Goal: Task Accomplishment & Management: Use online tool/utility

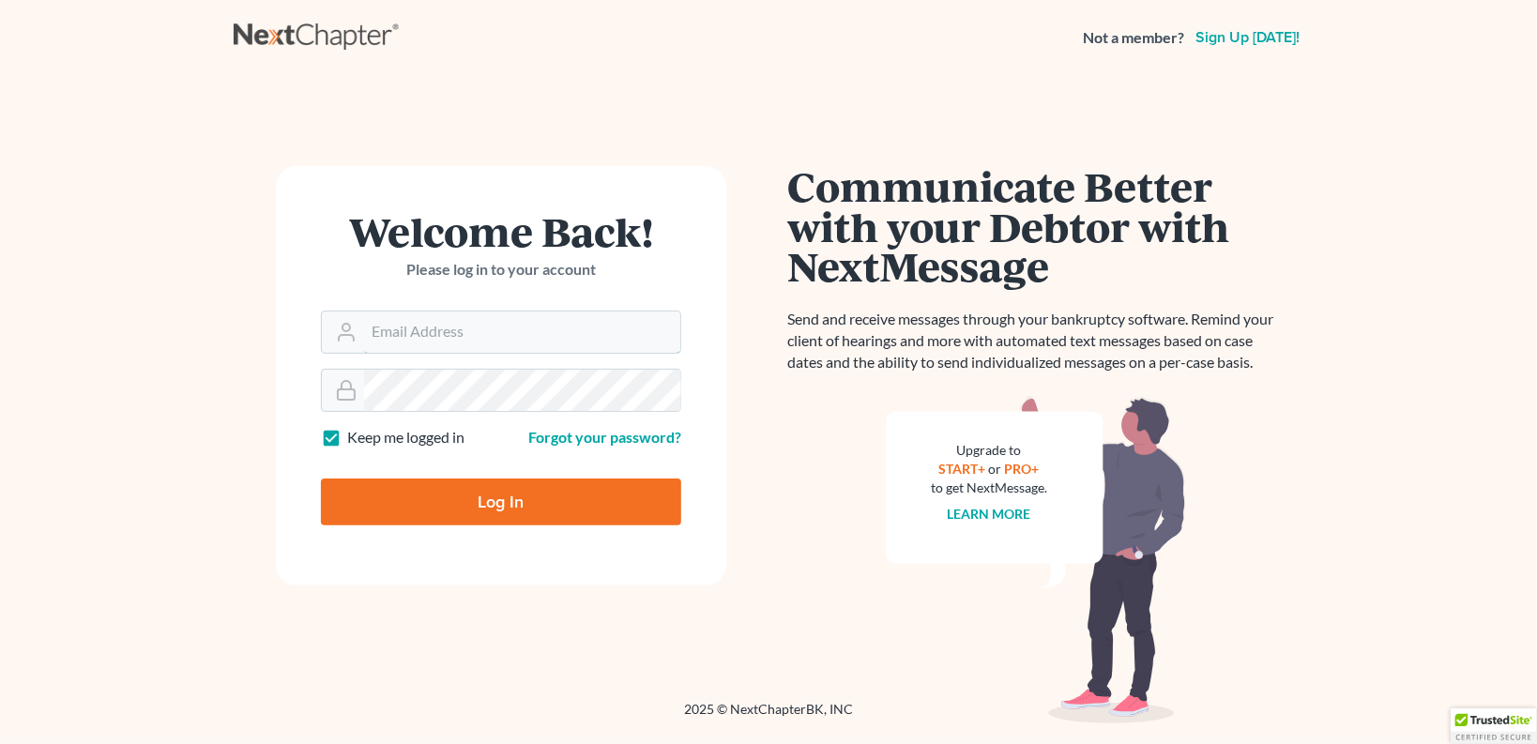
type input "[EMAIL_ADDRESS][DOMAIN_NAME]"
click at [489, 479] on input "Log In" at bounding box center [501, 501] width 360 height 47
type input "Thinking..."
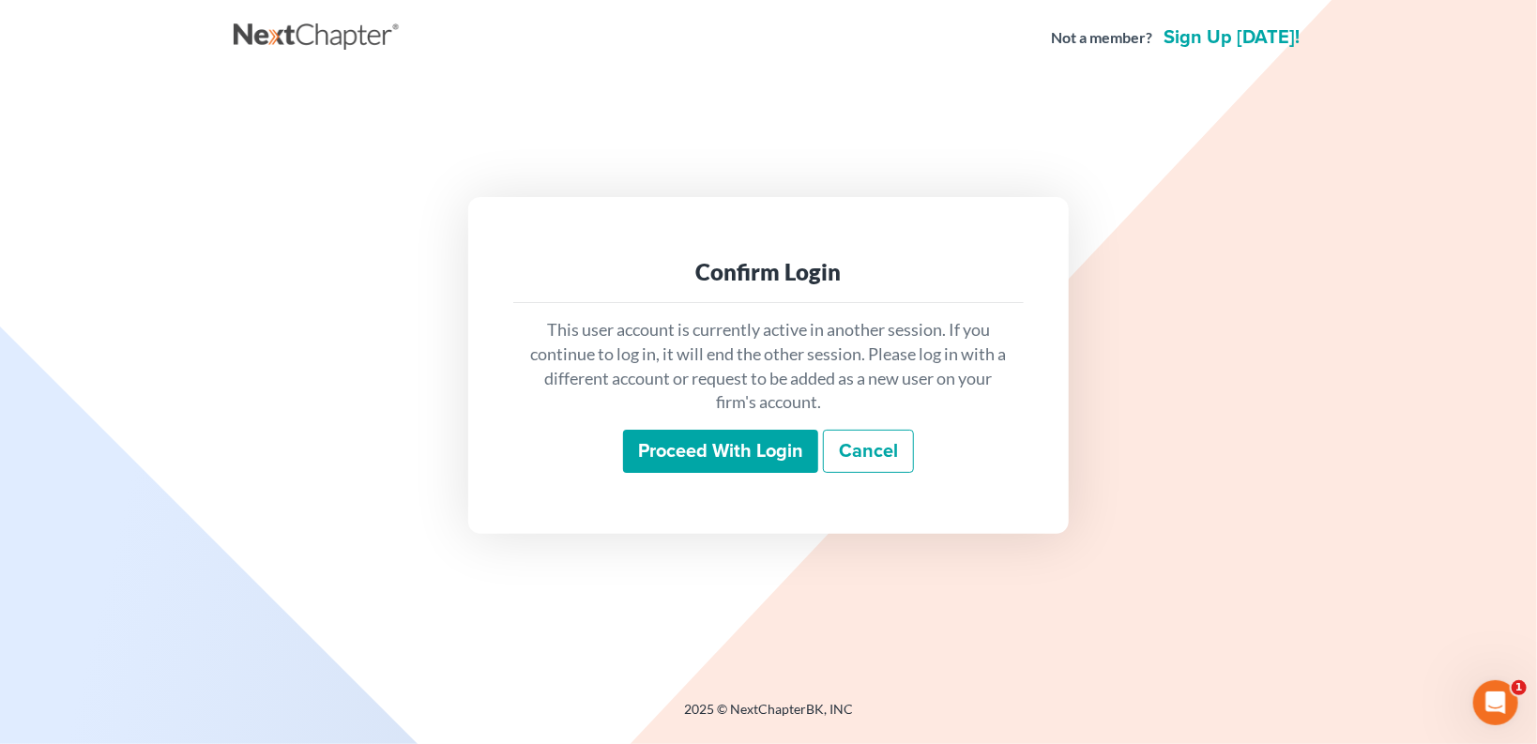
click at [734, 456] on input "Proceed with login" at bounding box center [720, 451] width 195 height 43
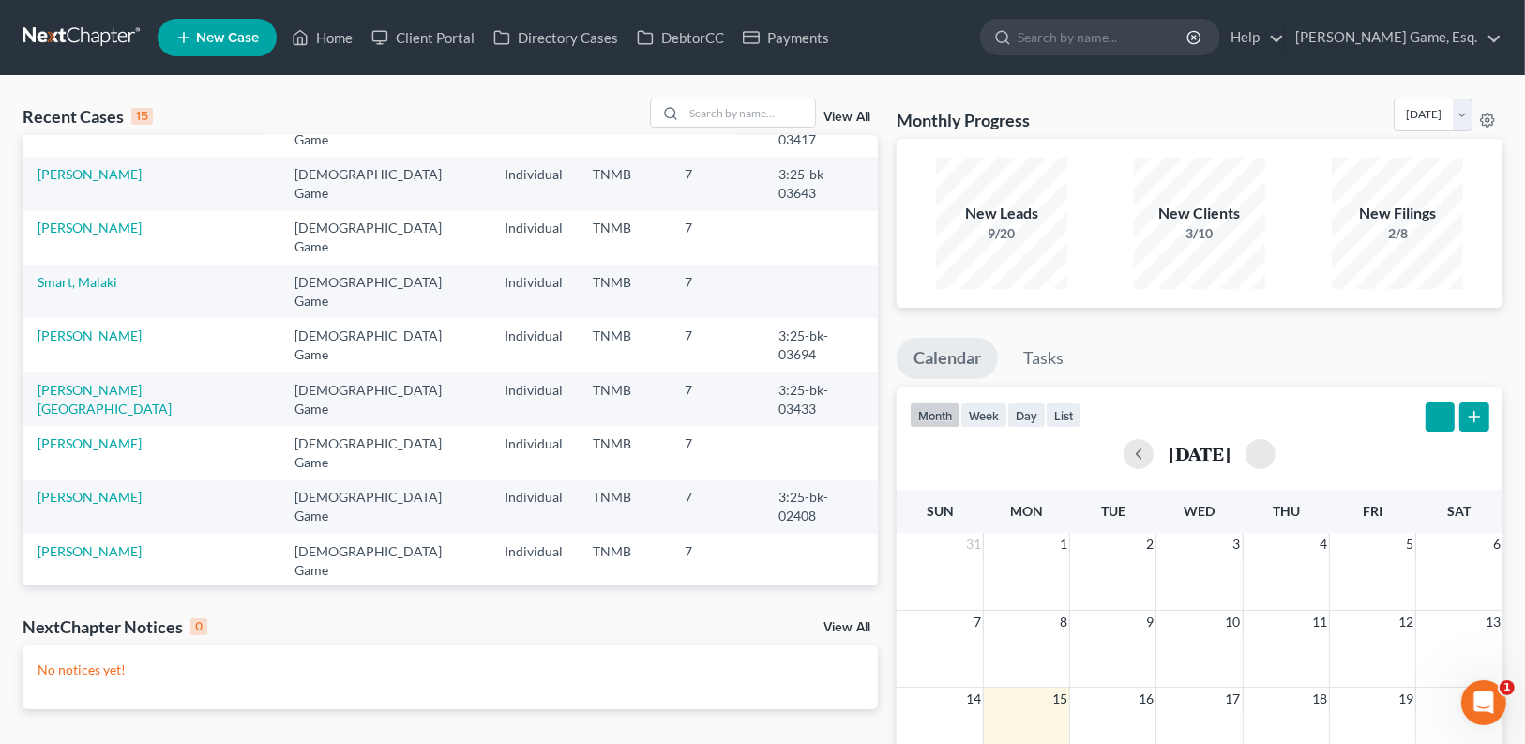
scroll to position [128, 0]
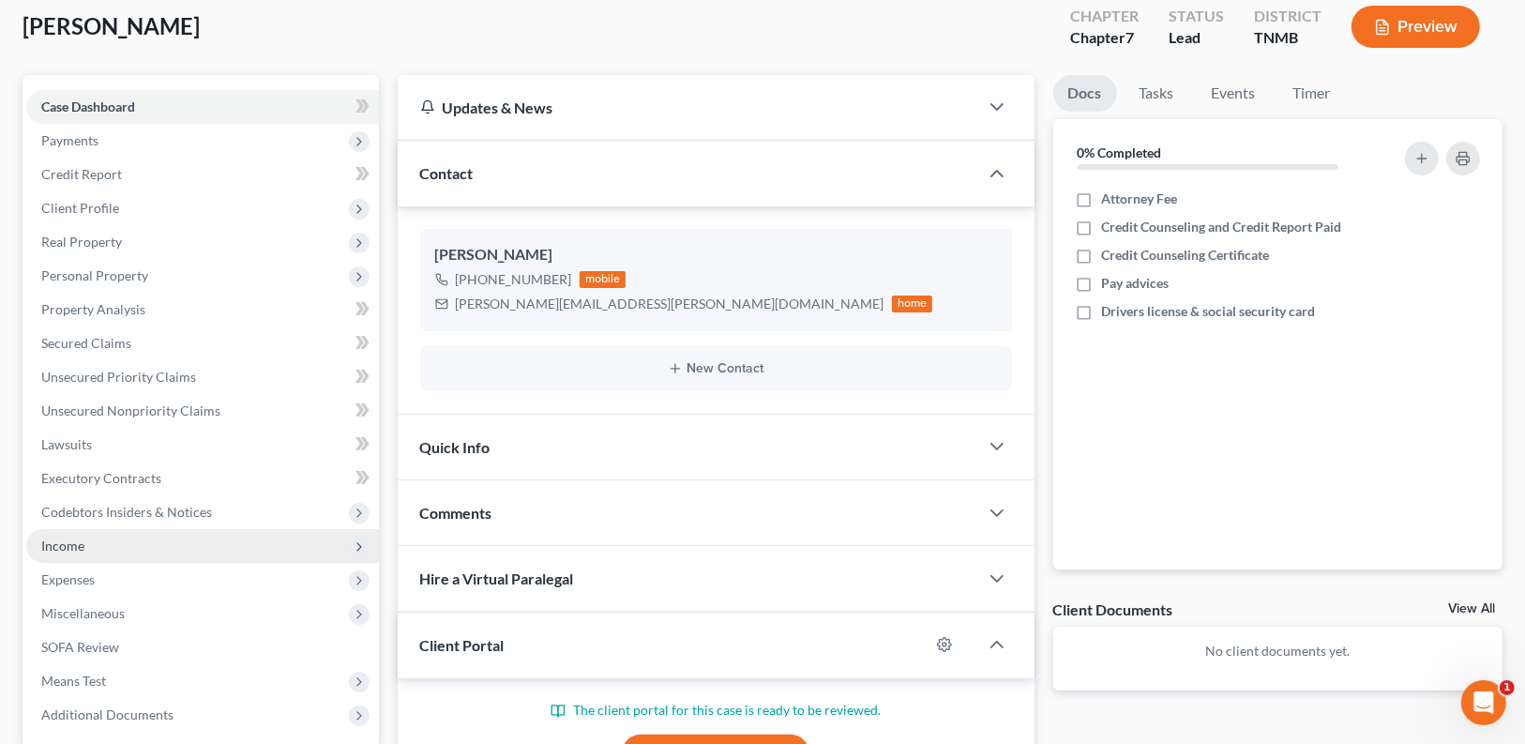
scroll to position [150, 0]
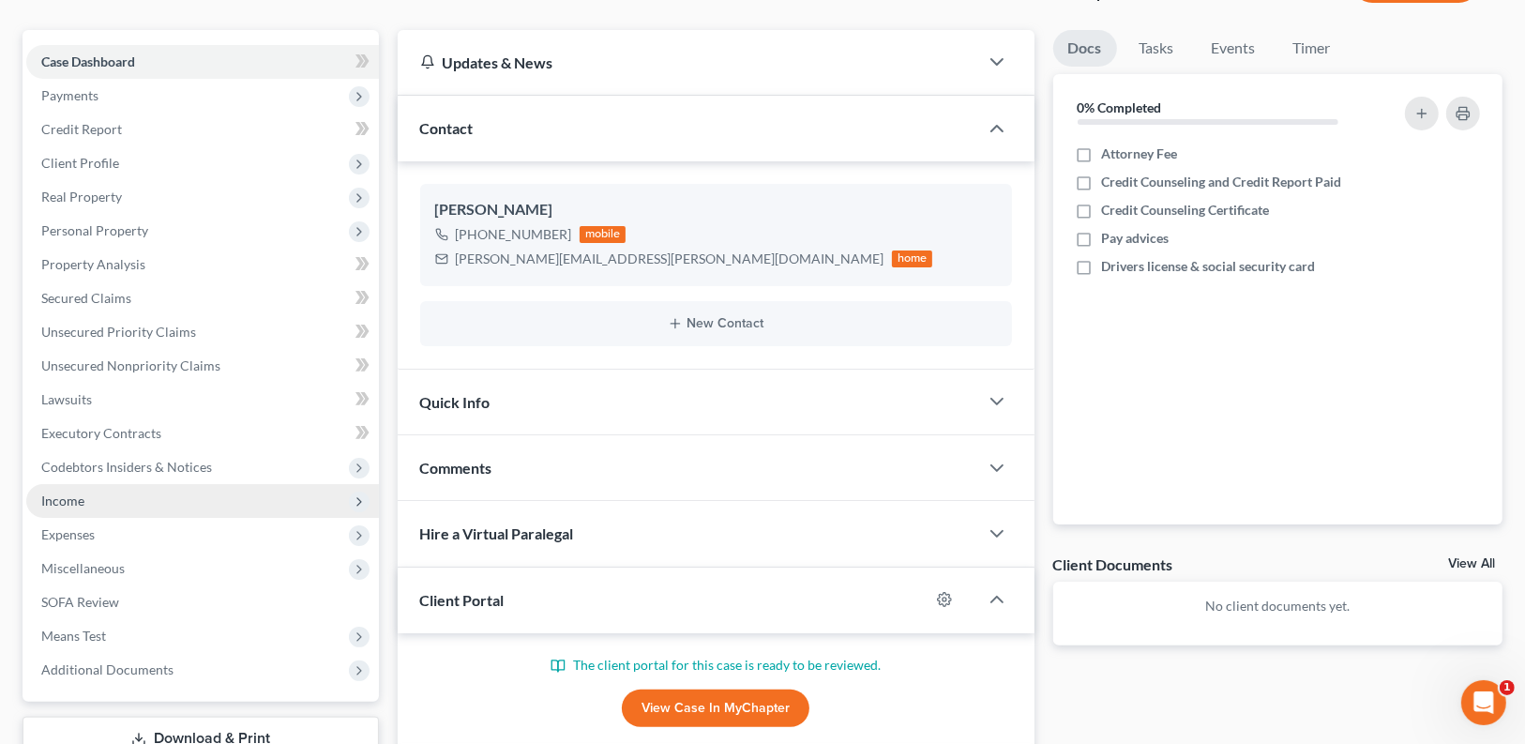
click at [110, 495] on span "Income" at bounding box center [202, 501] width 353 height 34
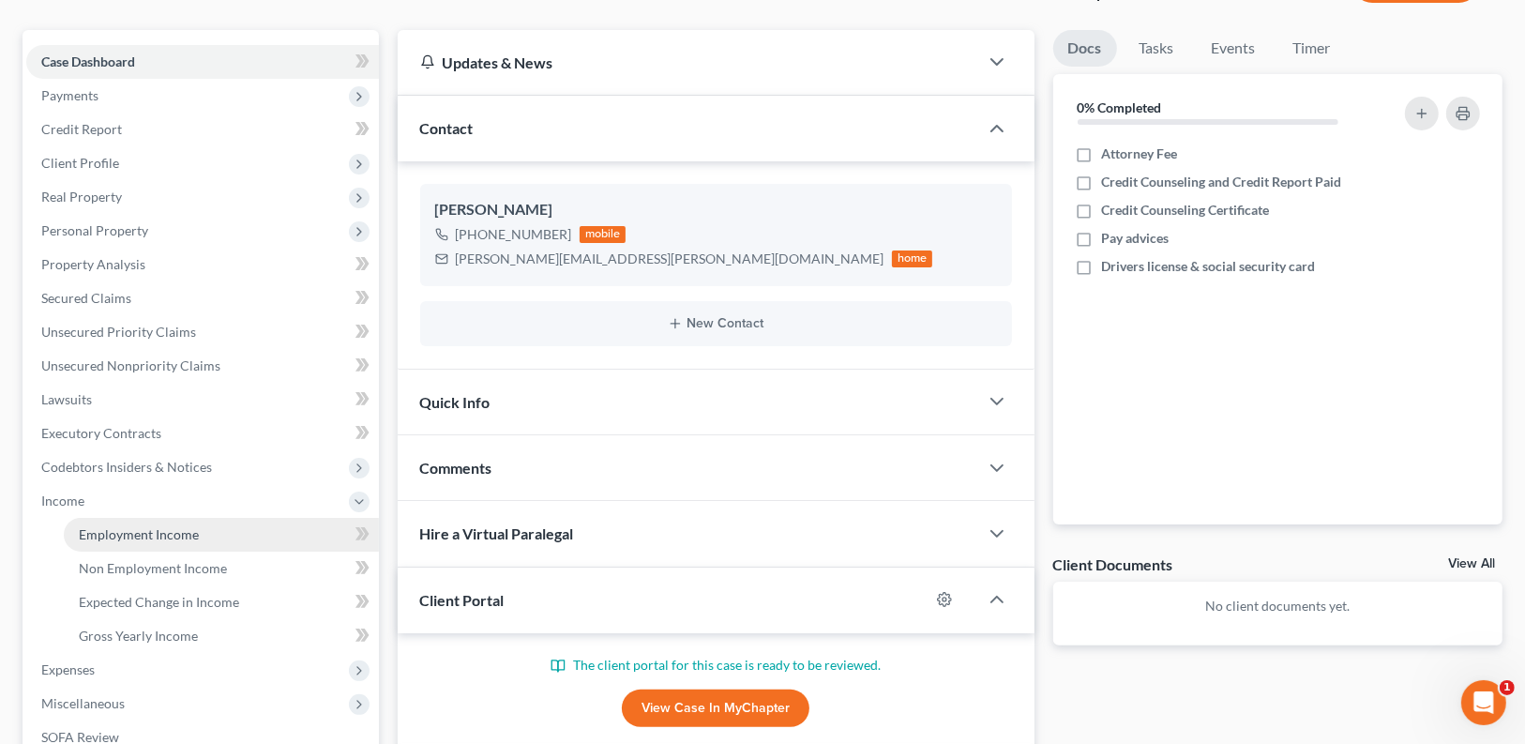
click at [120, 524] on link "Employment Income" at bounding box center [221, 535] width 315 height 34
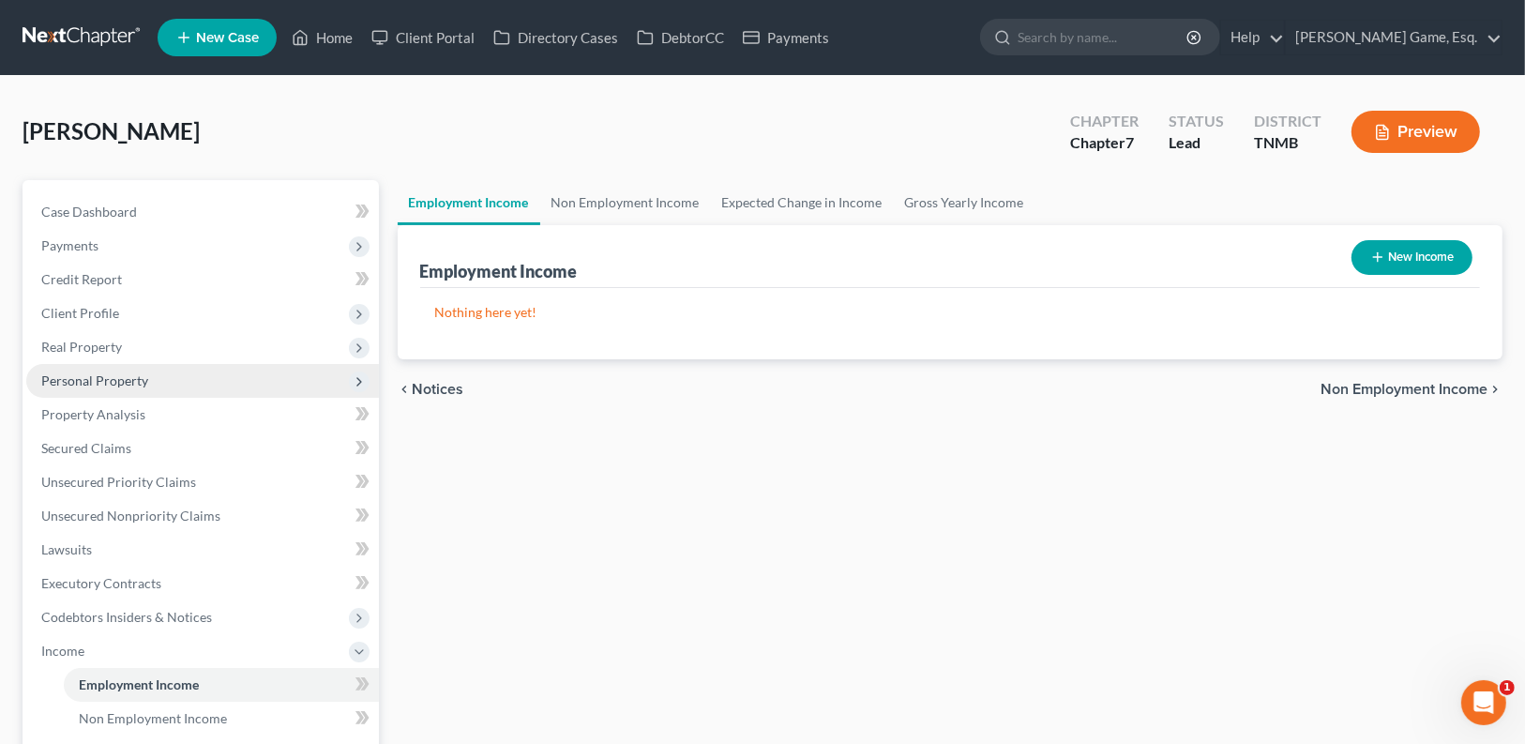
click at [113, 381] on span "Personal Property" at bounding box center [94, 380] width 107 height 16
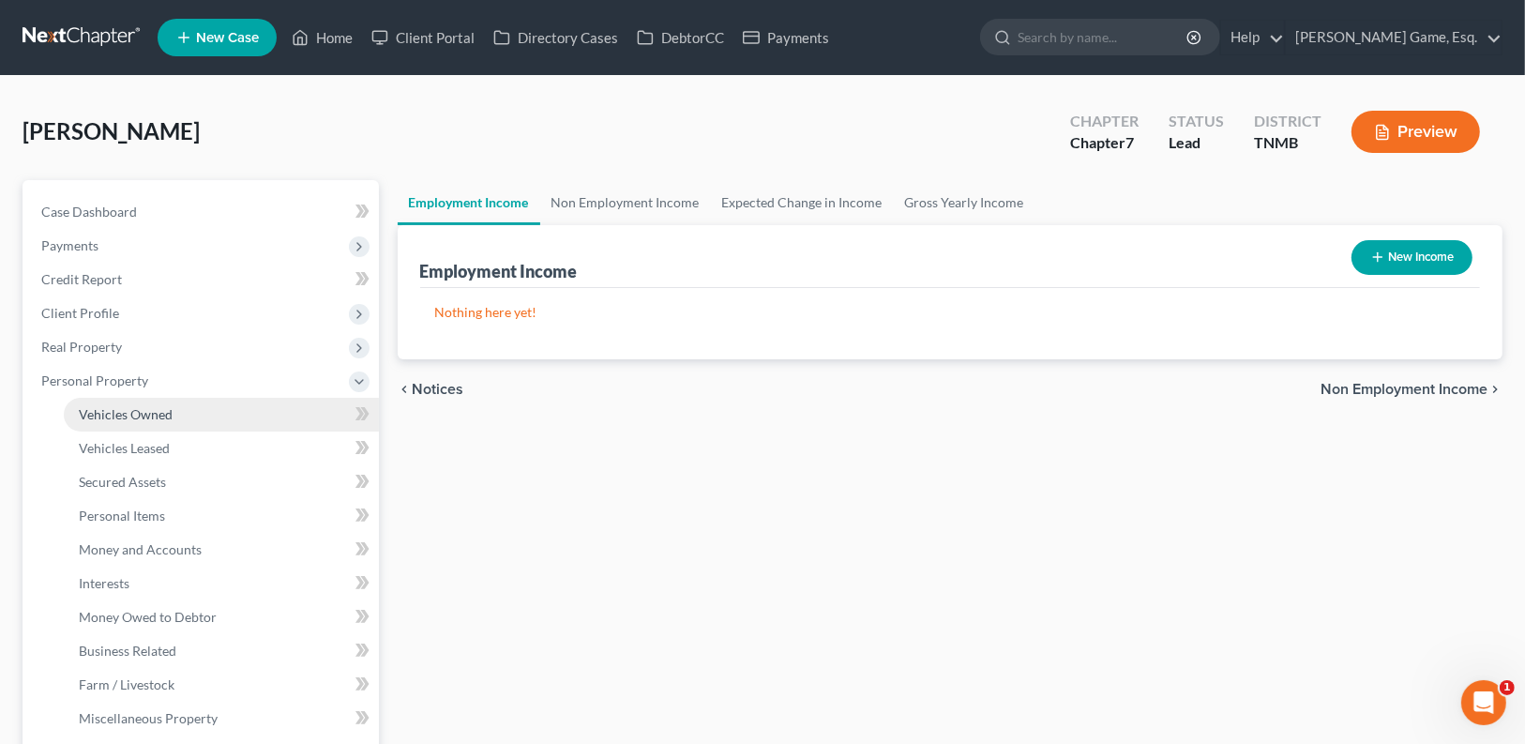
click at [125, 409] on span "Vehicles Owned" at bounding box center [126, 414] width 94 height 16
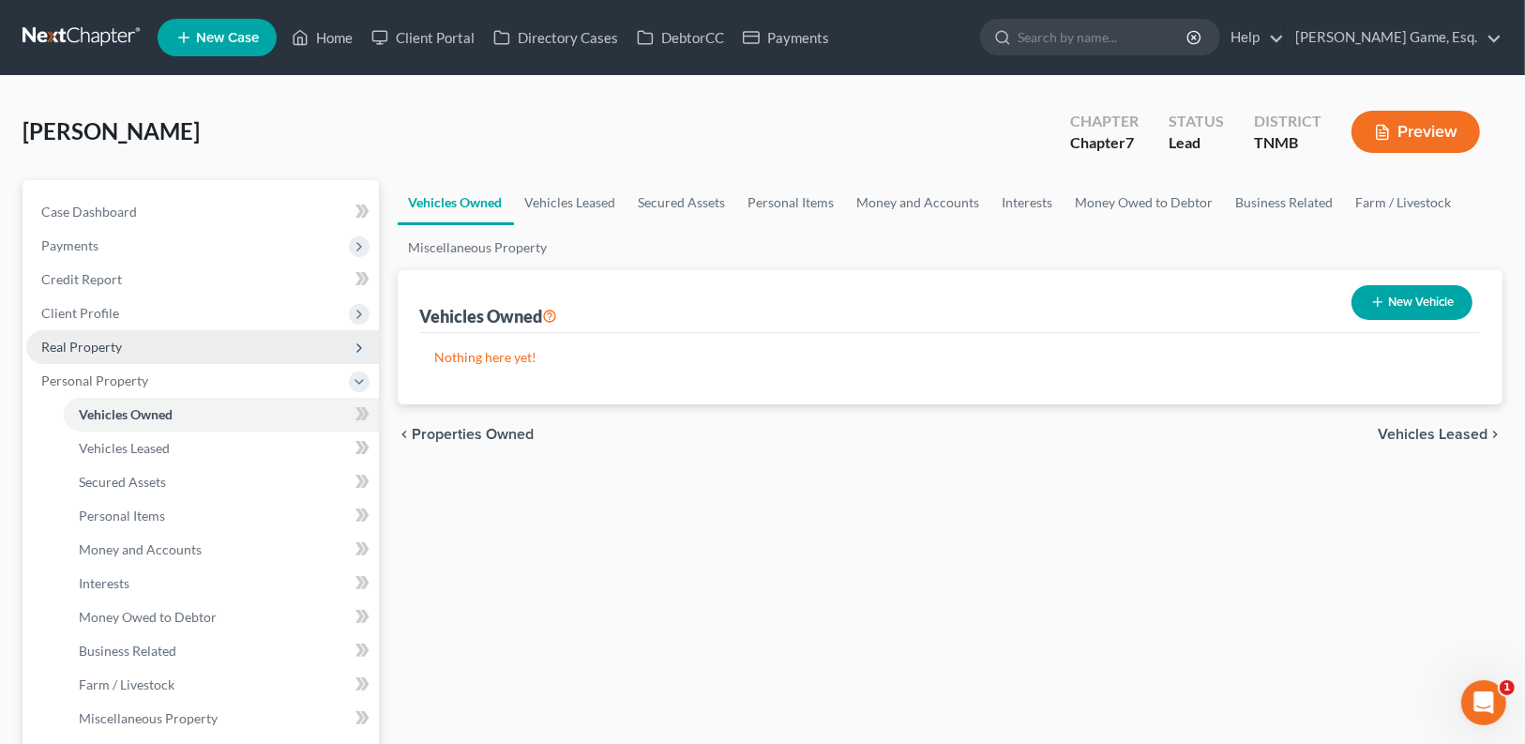
click at [127, 341] on span "Real Property" at bounding box center [202, 347] width 353 height 34
